Goal: Complete application form: Complete application form

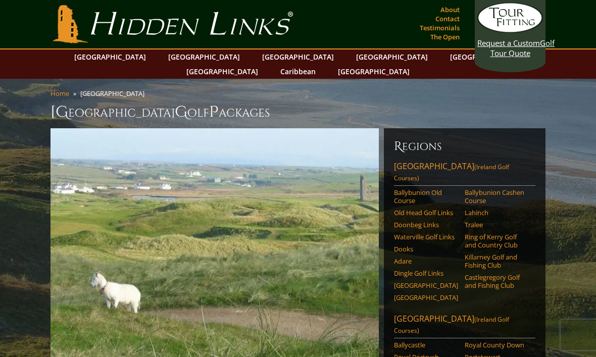
click at [454, 161] on link "[GEOGRAPHIC_DATA] ([GEOGRAPHIC_DATA] Golf Courses)" at bounding box center [464, 173] width 141 height 25
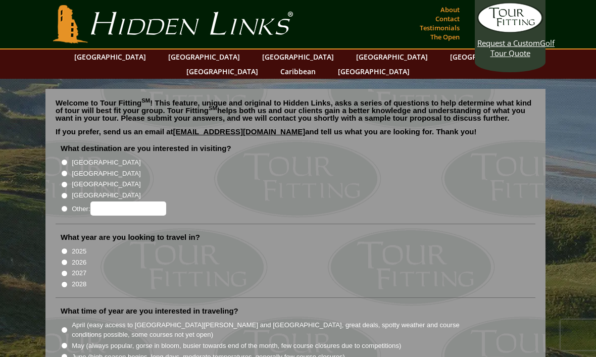
click at [64, 159] on input "[GEOGRAPHIC_DATA]" at bounding box center [64, 162] width 7 height 7
radio input "true"
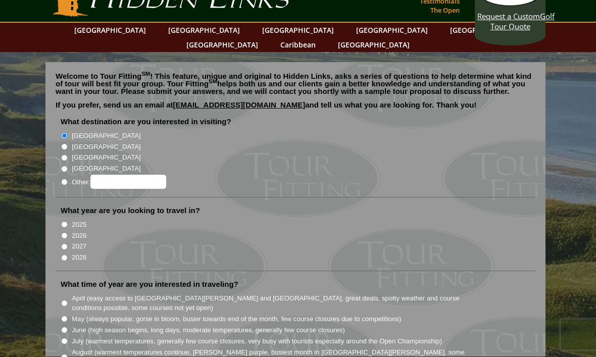
scroll to position [27, 0]
click at [64, 232] on input "2026" at bounding box center [64, 235] width 7 height 7
radio input "true"
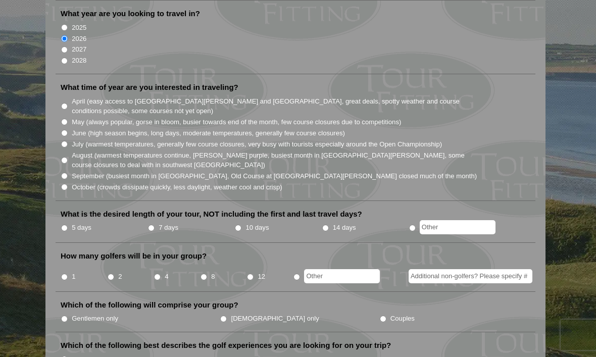
scroll to position [227, 0]
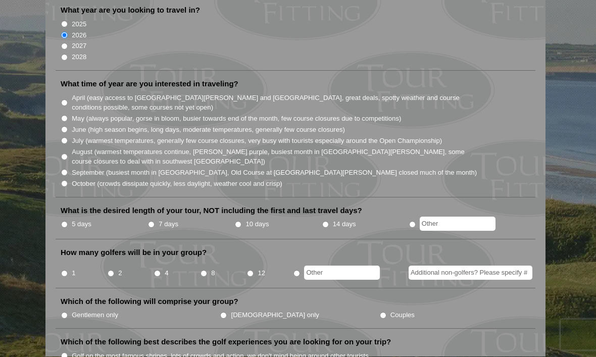
click at [66, 222] on input "5 days" at bounding box center [64, 225] width 7 height 7
radio input "true"
click at [345, 266] on input "text" at bounding box center [342, 273] width 76 height 14
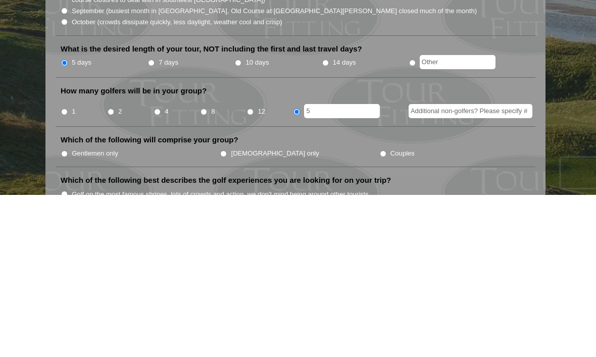
type input "5"
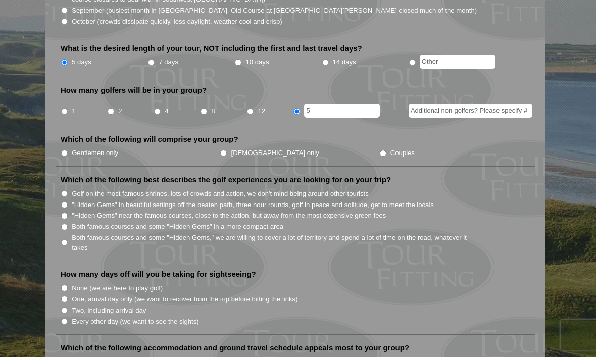
click at [75, 148] on label "Gentlemen only" at bounding box center [95, 153] width 46 height 10
click at [68, 150] on input "Gentlemen only" at bounding box center [64, 153] width 7 height 7
radio input "true"
click at [65, 224] on input "Both famous courses and some "Hidden Gems" in a more compact area" at bounding box center [64, 227] width 7 height 7
radio input "true"
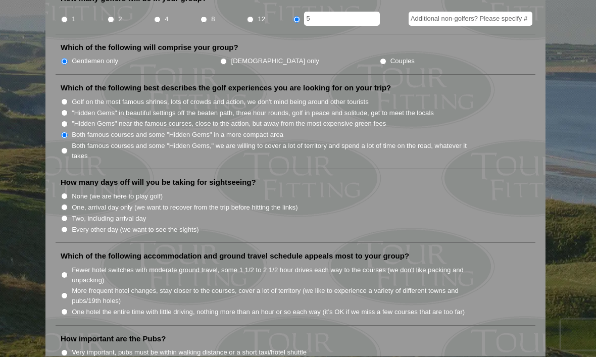
scroll to position [482, 0]
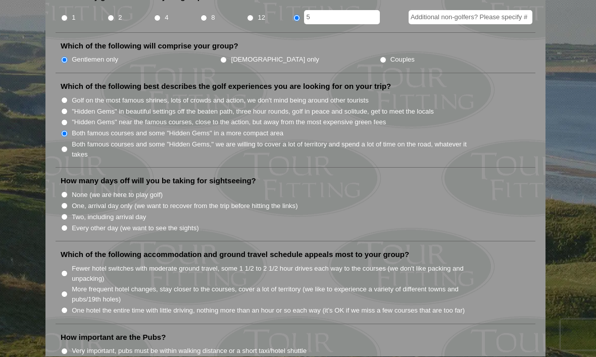
click at [65, 192] on input "None (we are here to play golf)" at bounding box center [64, 195] width 7 height 7
radio input "true"
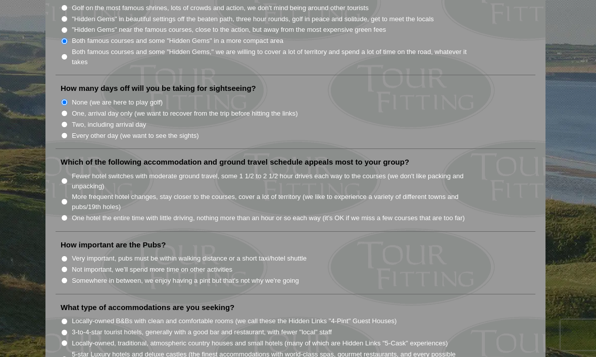
scroll to position [578, 0]
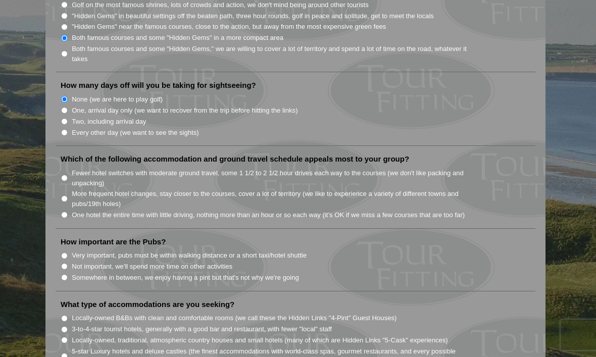
click at [67, 212] on input "One hotel the entire time with little driving, nothing more than an hour or so …" at bounding box center [64, 215] width 7 height 7
radio input "true"
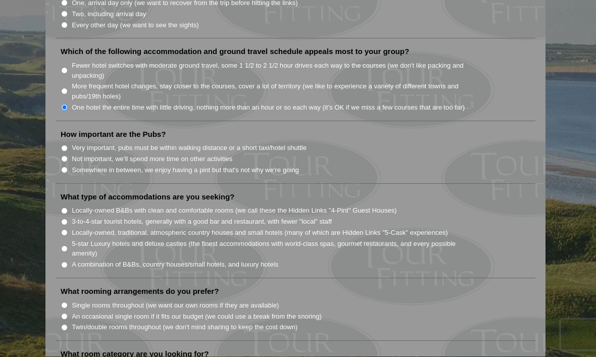
scroll to position [686, 0]
click at [64, 145] on input "Very important, pubs must be within walking distance or a short taxi/hotel shut…" at bounding box center [64, 148] width 7 height 7
radio input "true"
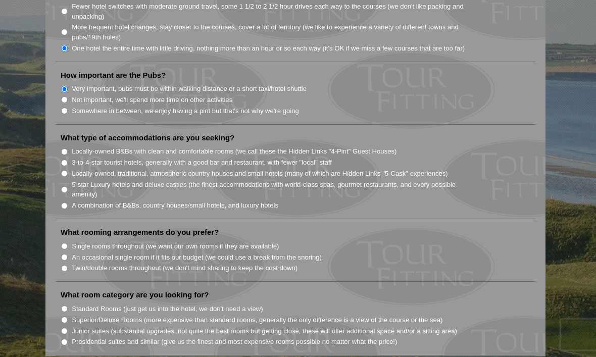
scroll to position [746, 0]
click at [64, 159] on input "3-to-4-star tourist hotels, generally with a good bar and restaurant, with fewe…" at bounding box center [64, 162] width 7 height 7
radio input "true"
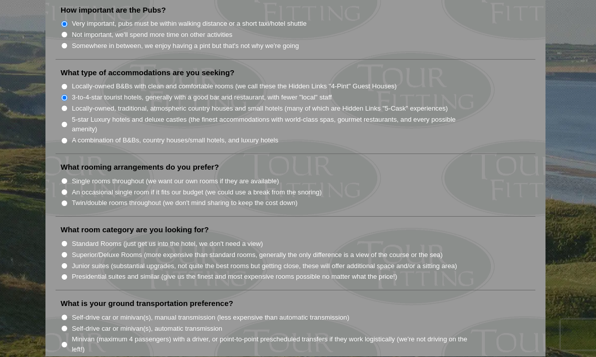
scroll to position [813, 0]
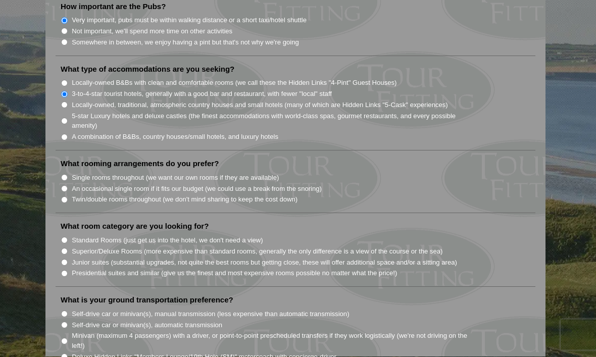
click at [66, 175] on input "Single rooms throughout (we want our own rooms if they are available)" at bounding box center [64, 178] width 7 height 7
radio input "true"
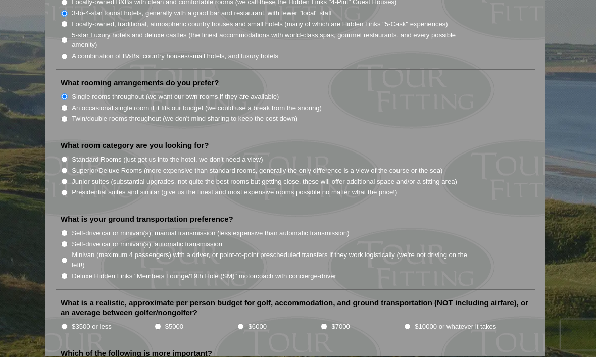
scroll to position [896, 0]
click at [63, 155] on input "Standard Rooms (just get us into the hotel, we don't need a view)" at bounding box center [64, 158] width 7 height 7
radio input "true"
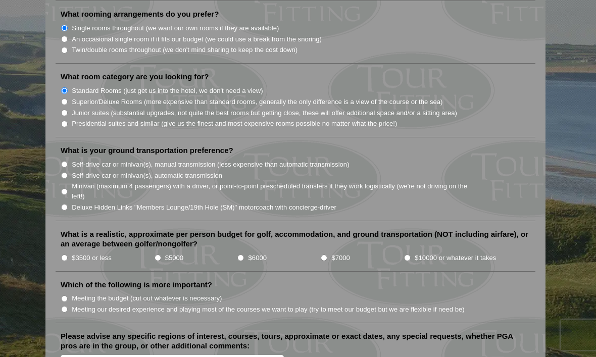
scroll to position [963, 0]
click at [64, 189] on input "Minivan (maximum 4 passengers) with a driver, or point-to-point prescheduled tr…" at bounding box center [64, 192] width 7 height 7
radio input "true"
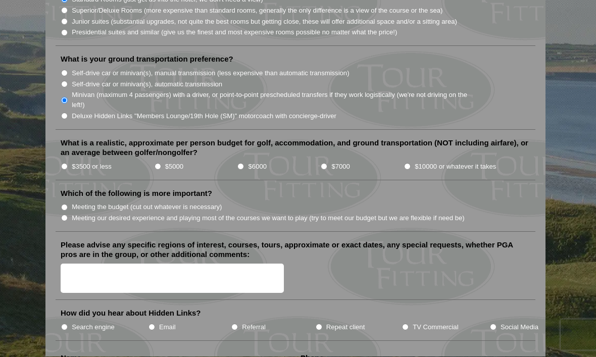
scroll to position [1055, 0]
click at [66, 163] on input "$3500 or less" at bounding box center [64, 166] width 7 height 7
radio input "true"
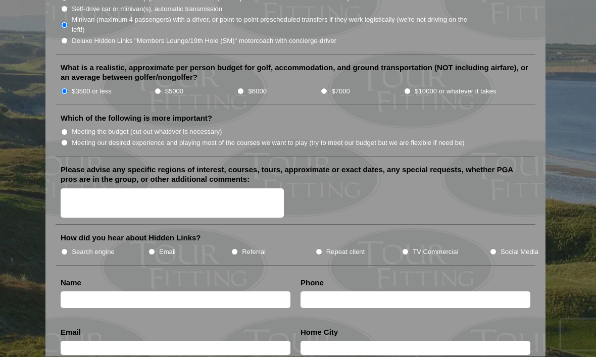
scroll to position [1133, 0]
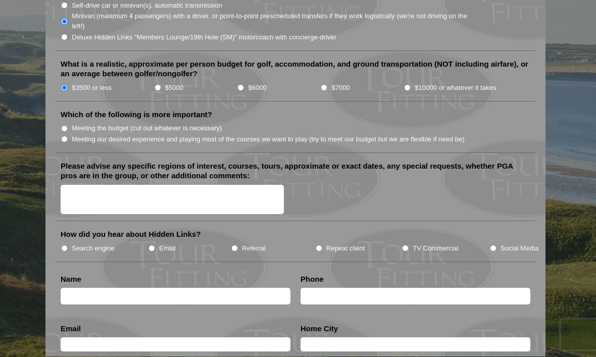
click at [66, 136] on input "Meeting our desired experience and playing most of the courses we want to play …" at bounding box center [64, 139] width 7 height 7
radio input "true"
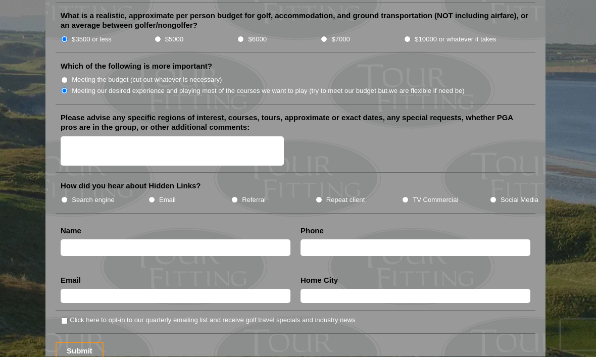
scroll to position [1182, 0]
click at [155, 197] on input "Email" at bounding box center [152, 200] width 7 height 7
radio input "true"
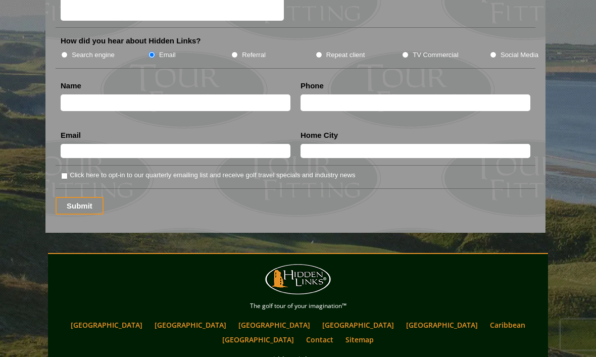
scroll to position [1311, 0]
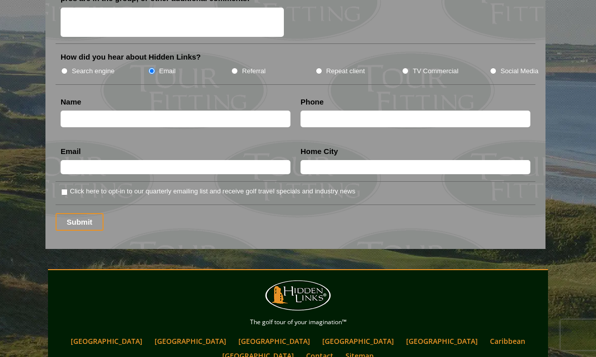
click at [87, 111] on input "text" at bounding box center [176, 119] width 230 height 17
type input "Douglas Sellers"
click at [393, 111] on input "text" at bounding box center [416, 119] width 230 height 17
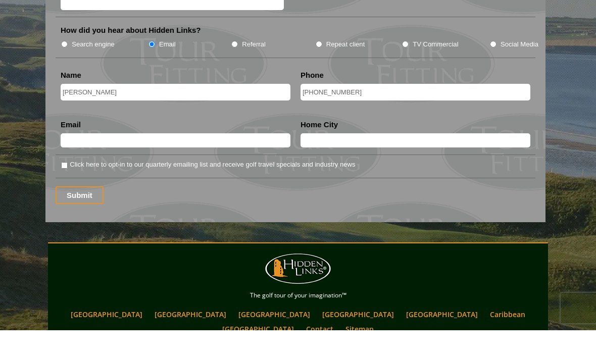
type input "+49 1606638119"
click at [216, 160] on input "text" at bounding box center [176, 167] width 230 height 14
type input "Dougsellers24@googlemail.com"
click at [373, 160] on input "text" at bounding box center [416, 167] width 230 height 14
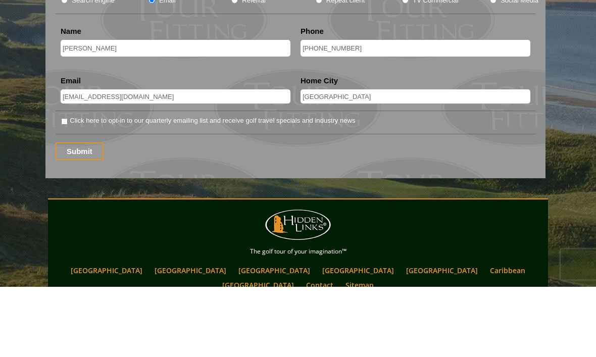
type input "Wiesbaden"
click at [66, 189] on input "Click here to opt-in to our quarterly emailing list and receive golf travel spe…" at bounding box center [64, 192] width 7 height 7
checkbox input "true"
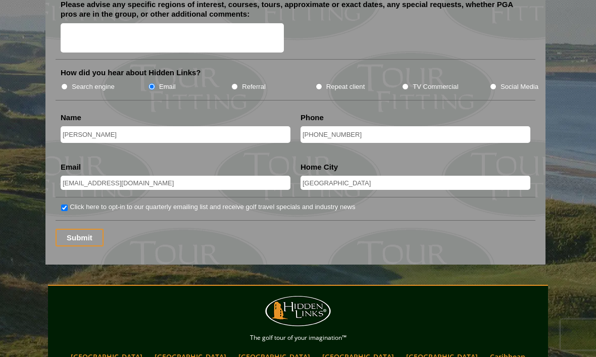
click at [78, 229] on input "Submit" at bounding box center [80, 238] width 48 height 18
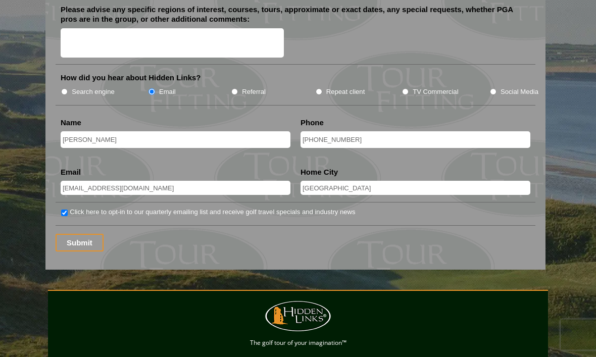
scroll to position [1295, 0]
click at [80, 234] on input "Submit" at bounding box center [80, 243] width 48 height 18
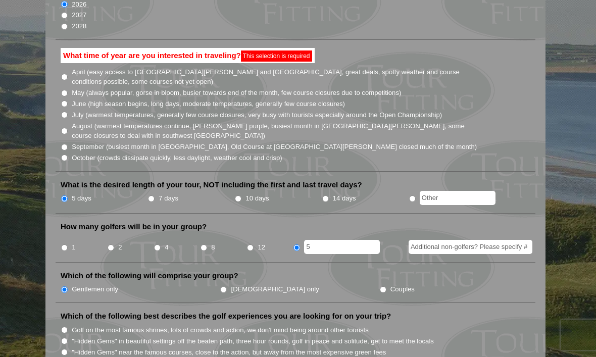
scroll to position [257, 0]
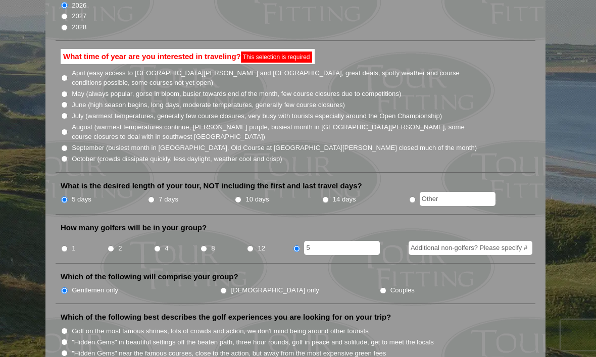
click at [66, 91] on input "May (always popular, gorse in bloom, busier towards end of the month, few cours…" at bounding box center [64, 94] width 7 height 7
radio input "true"
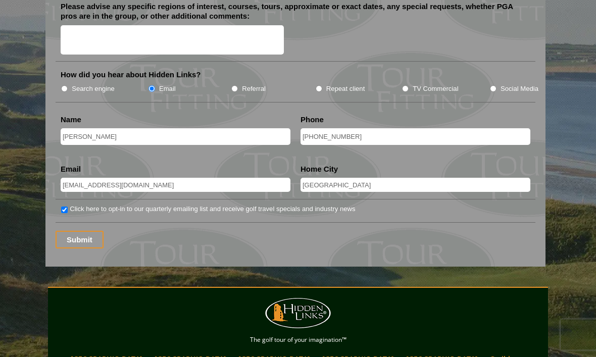
scroll to position [1368, 0]
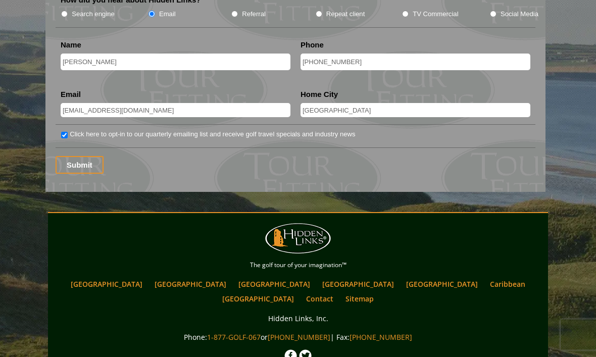
click at [78, 157] on input "Submit" at bounding box center [80, 166] width 48 height 18
